Goal: Book appointment/travel/reservation

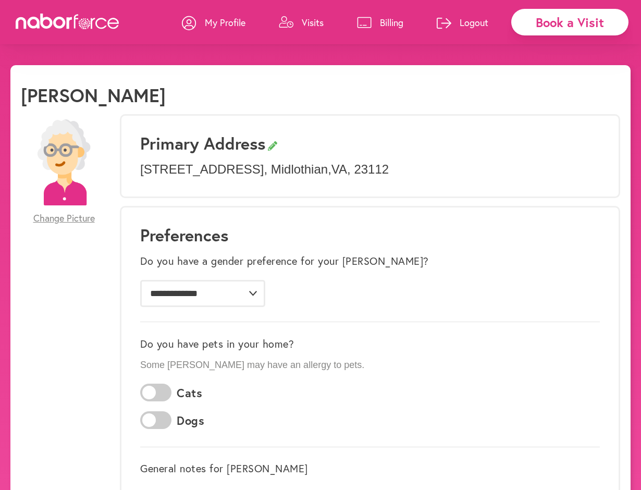
click at [283, 169] on p "[STREET_ADDRESS]" at bounding box center [370, 169] width 460 height 15
click at [211, 23] on p "My Profile" at bounding box center [225, 22] width 41 height 13
click at [296, 21] on link "Visits" at bounding box center [301, 22] width 45 height 31
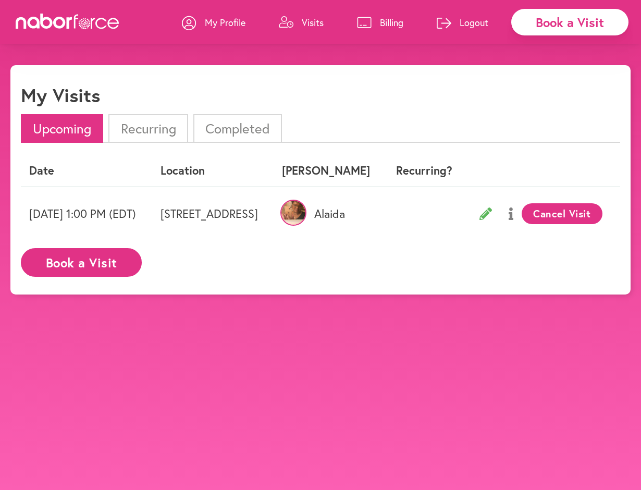
click at [98, 271] on button "Book a Visit" at bounding box center [81, 262] width 121 height 29
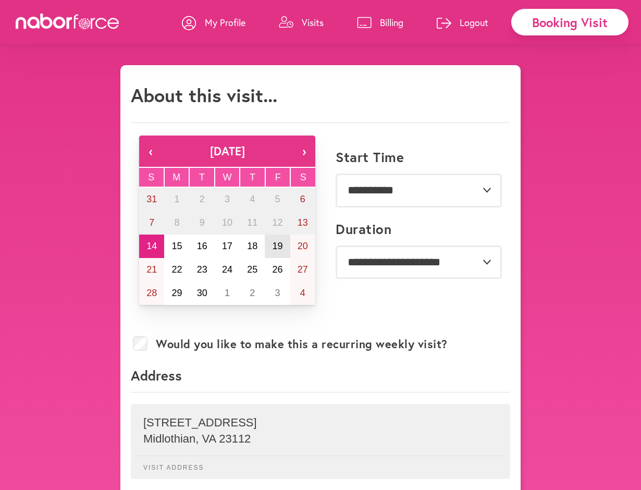
click at [284, 245] on button "19" at bounding box center [277, 246] width 25 height 23
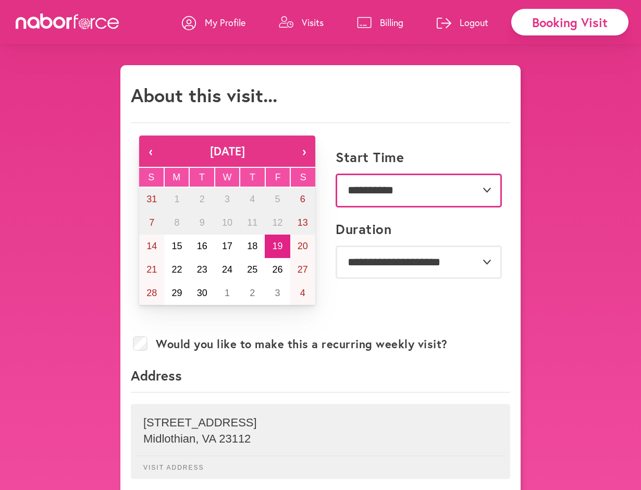
select select "********"
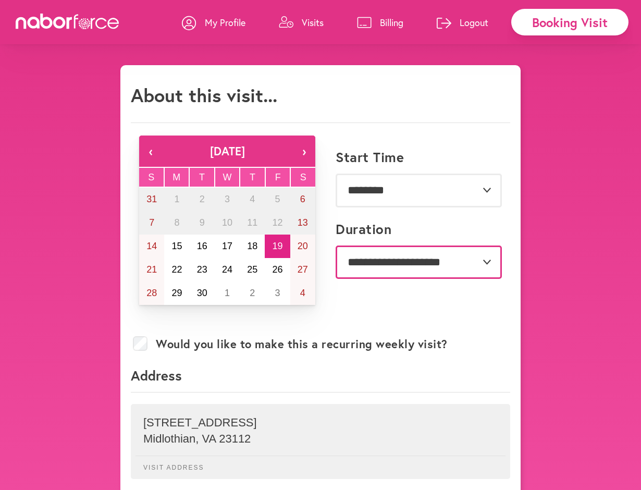
select select "***"
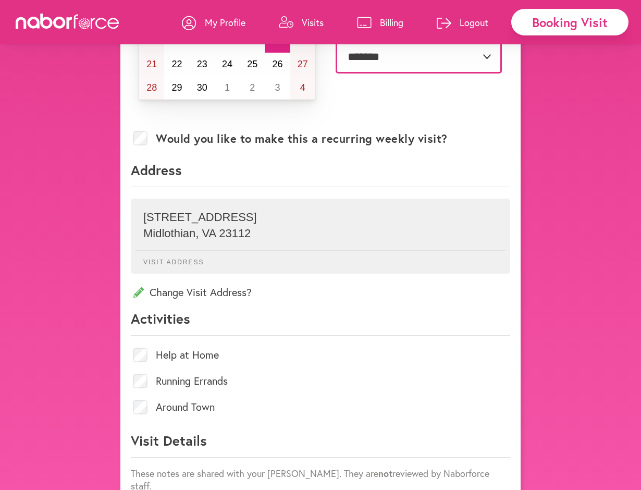
scroll to position [227, 0]
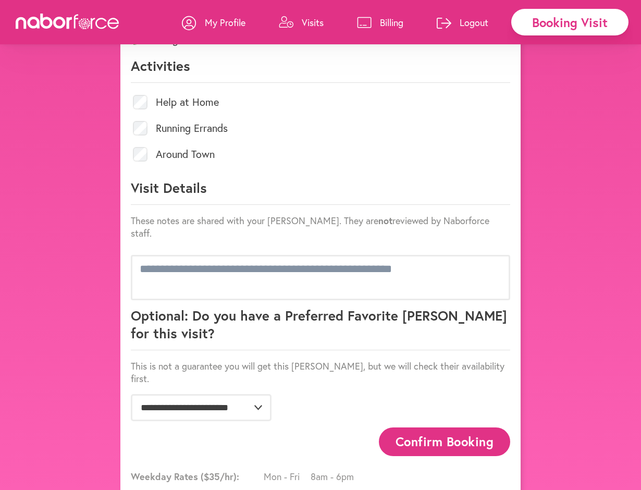
click at [356, 290] on div at bounding box center [321, 277] width 380 height 57
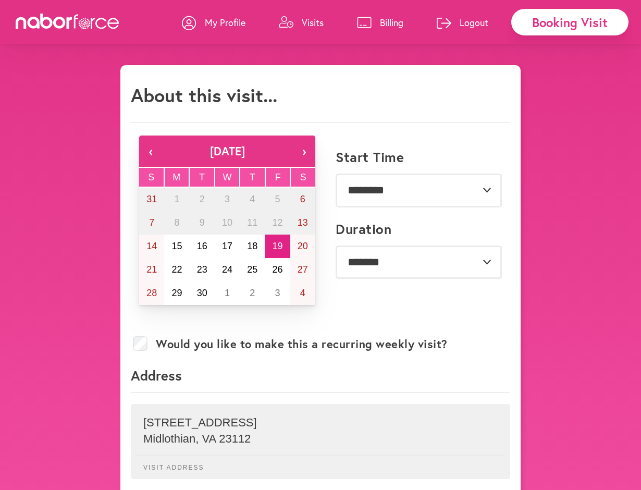
scroll to position [0, 0]
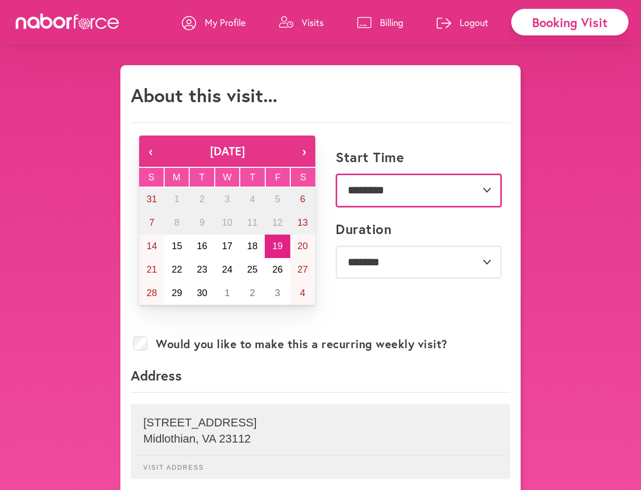
select select "*******"
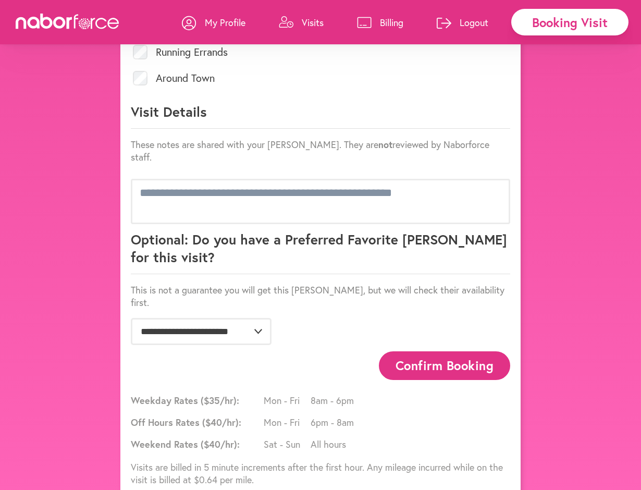
scroll to position [534, 0]
select select "**********"
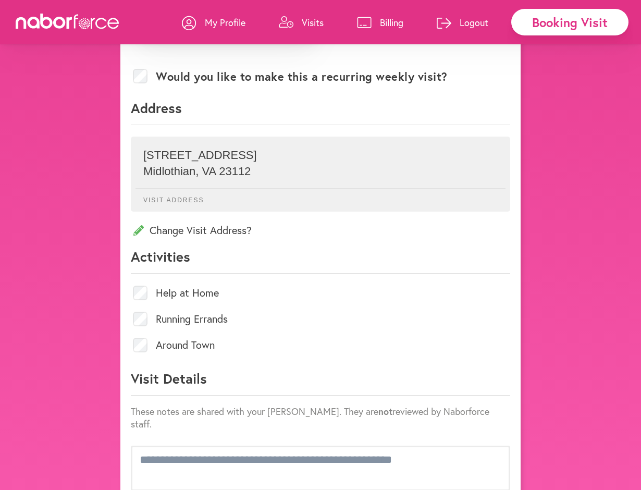
scroll to position [282, 0]
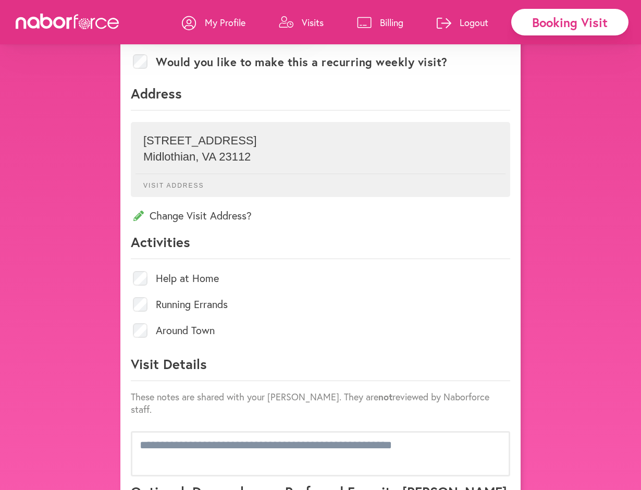
click at [195, 303] on label "Running Errands" at bounding box center [192, 304] width 72 height 10
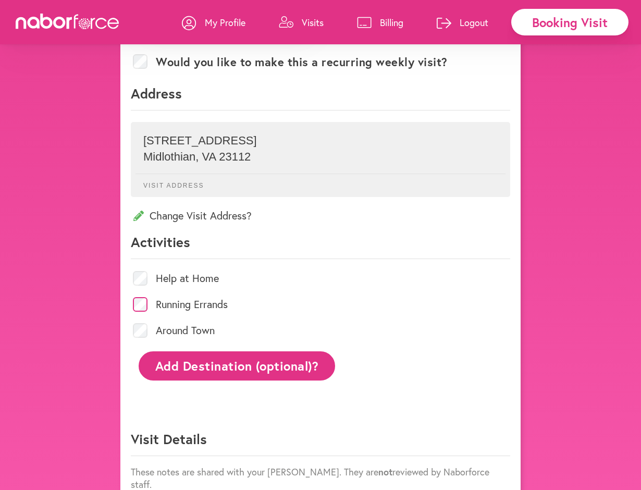
click at [180, 374] on button "Add Destination (optional)?" at bounding box center [237, 365] width 197 height 29
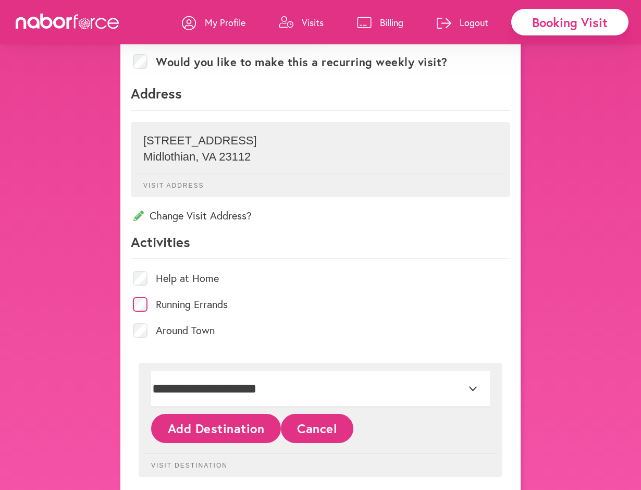
click at [211, 436] on button "Add Destination" at bounding box center [216, 428] width 130 height 29
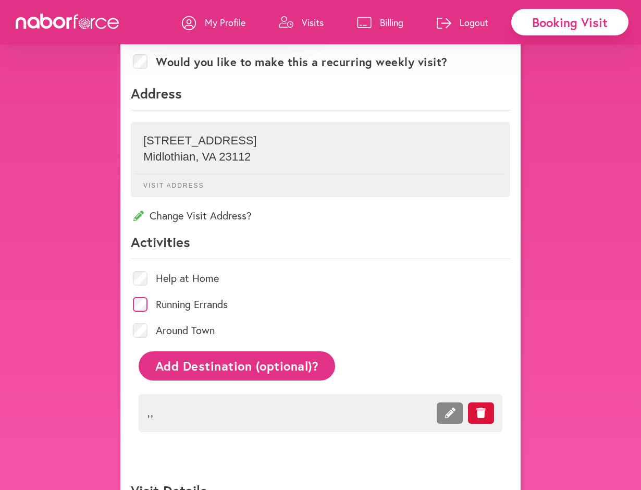
click at [228, 368] on button "Add Destination (optional)?" at bounding box center [237, 365] width 197 height 29
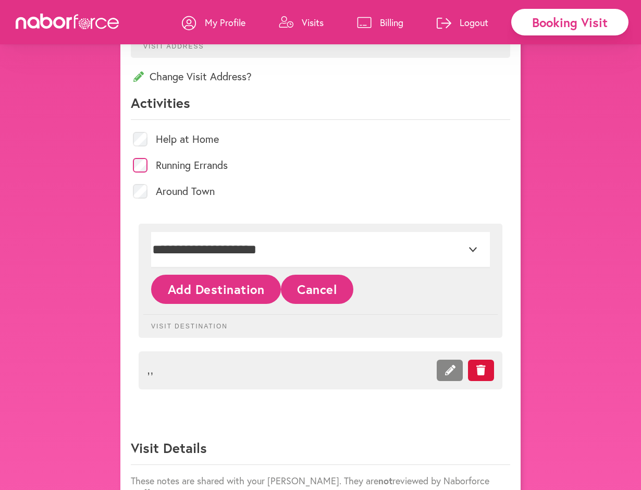
scroll to position [458, 0]
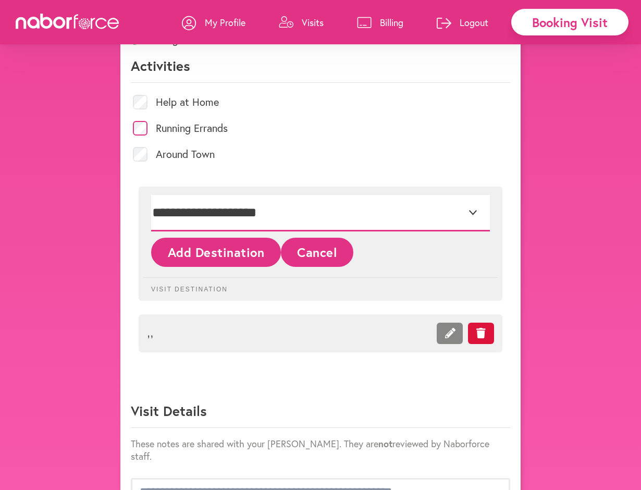
select select "*"
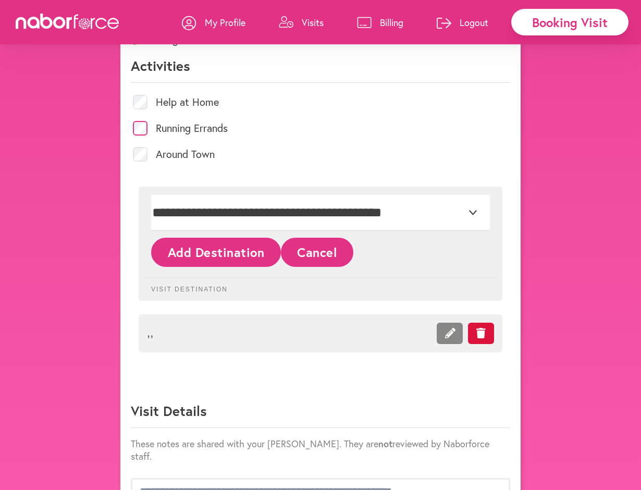
click at [240, 248] on button "Add Destination" at bounding box center [216, 252] width 130 height 29
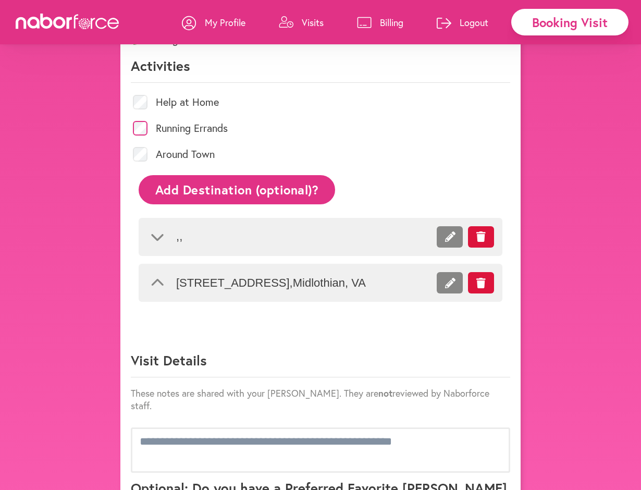
click at [483, 232] on icon at bounding box center [481, 237] width 9 height 10
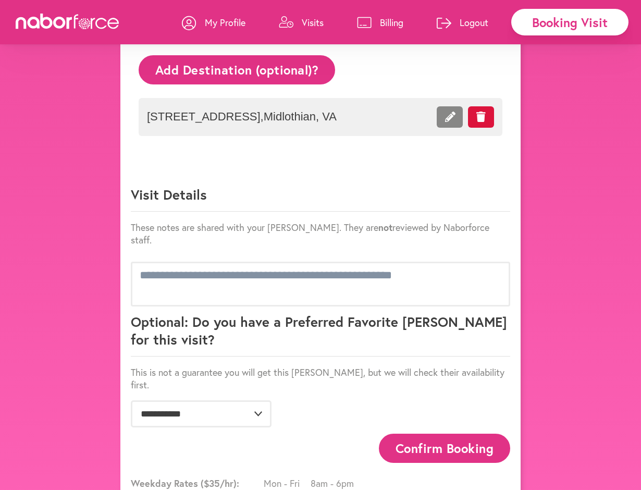
scroll to position [583, 0]
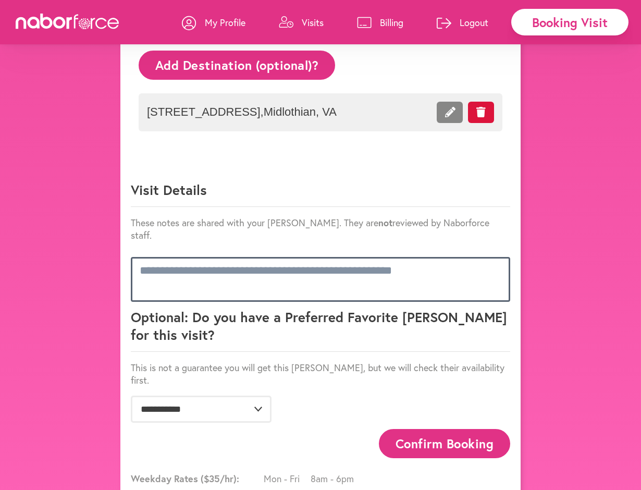
click at [327, 257] on textarea at bounding box center [321, 279] width 380 height 45
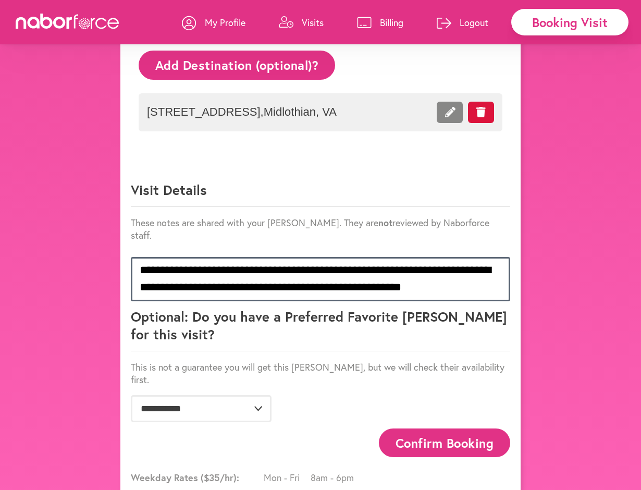
scroll to position [1, 0]
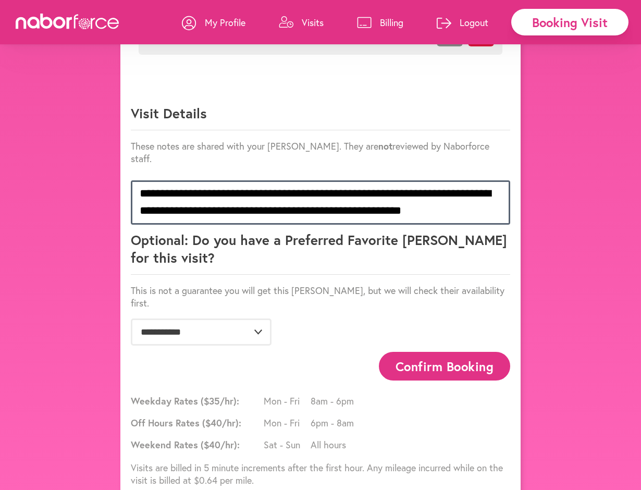
type textarea "**********"
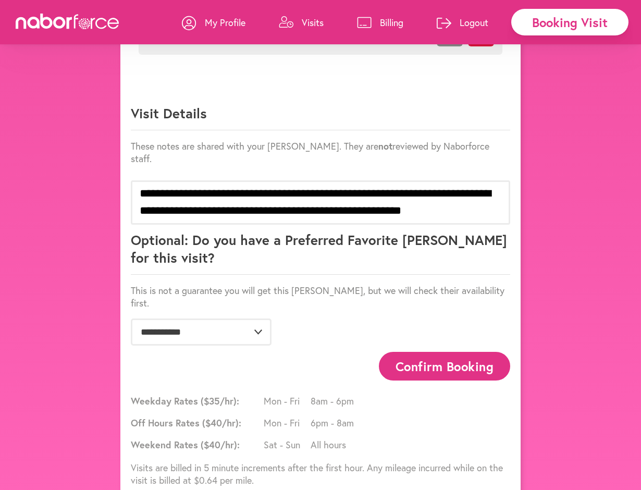
click at [419, 352] on button "Confirm Booking" at bounding box center [444, 366] width 131 height 29
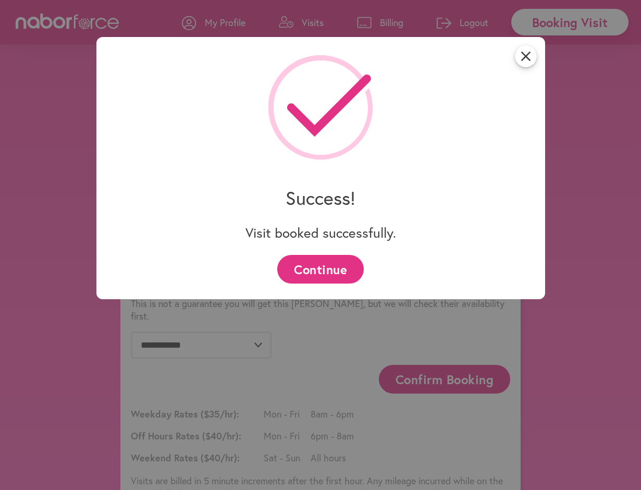
click at [345, 266] on button "Continue" at bounding box center [320, 269] width 86 height 29
